Goal: Register for event/course

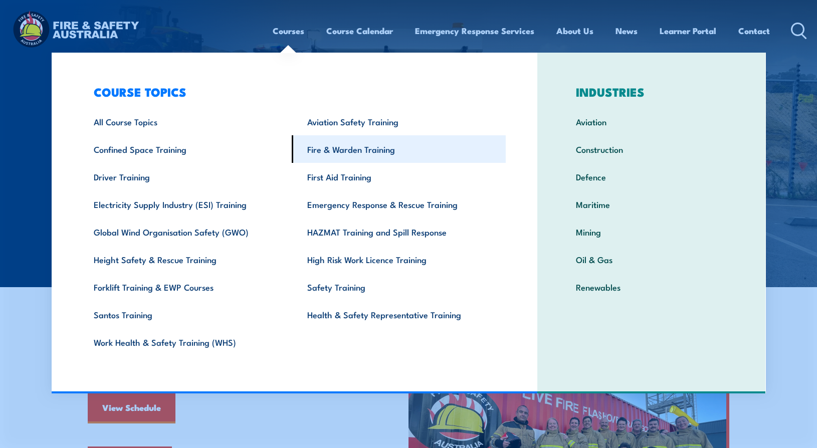
click at [350, 151] on link "Fire & Warden Training" at bounding box center [399, 149] width 214 height 28
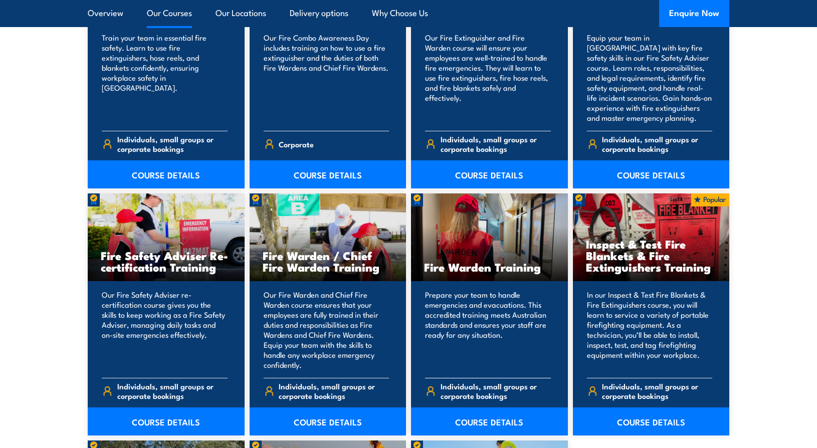
scroll to position [1253, 0]
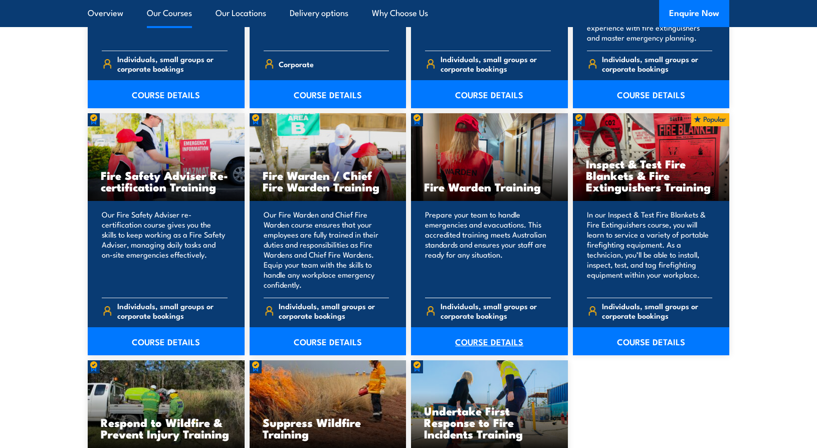
click at [472, 342] on link "COURSE DETAILS" at bounding box center [489, 341] width 157 height 28
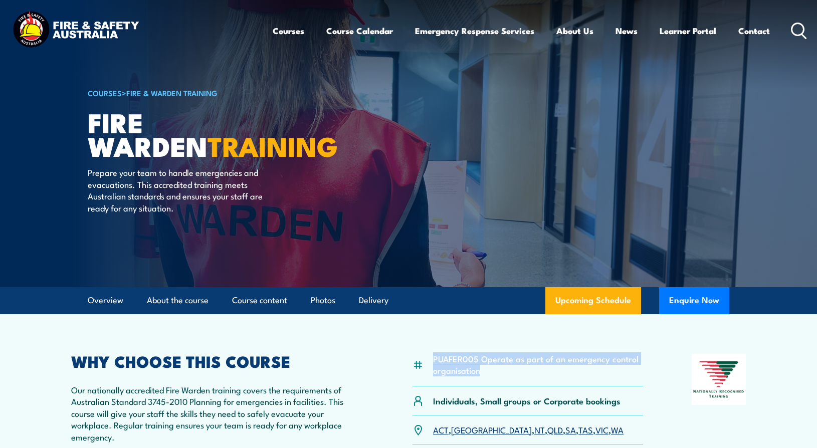
drag, startPoint x: 433, startPoint y: 358, endPoint x: 488, endPoint y: 369, distance: 56.2
click at [488, 369] on div "PUAFER005 Operate as part of an emergency control organisation" at bounding box center [527, 370] width 231 height 33
copy li "PUAFER005 Operate as part of an emergency control organisation"
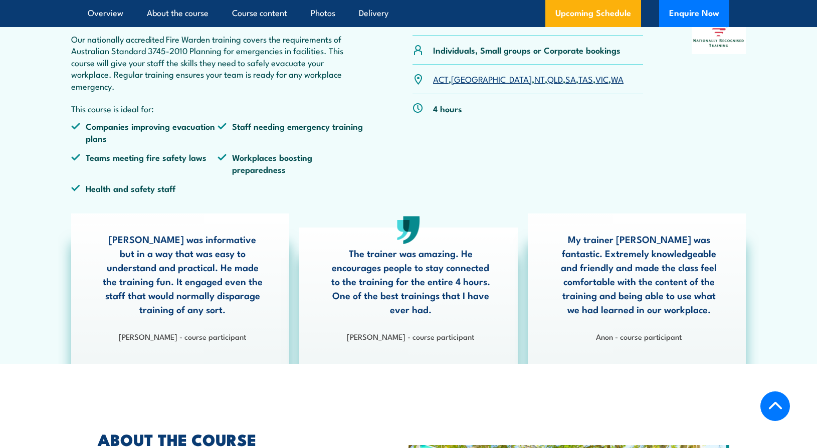
scroll to position [150, 0]
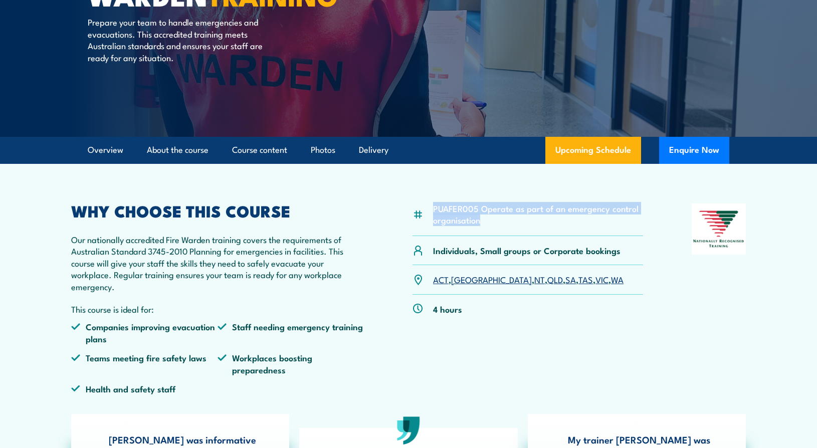
click at [595, 281] on link "VIC" at bounding box center [601, 279] width 13 height 12
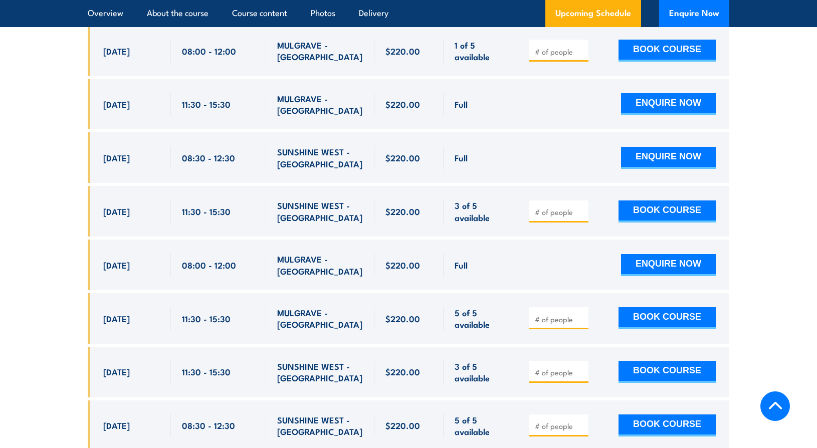
scroll to position [2114, 0]
